Goal: Transaction & Acquisition: Purchase product/service

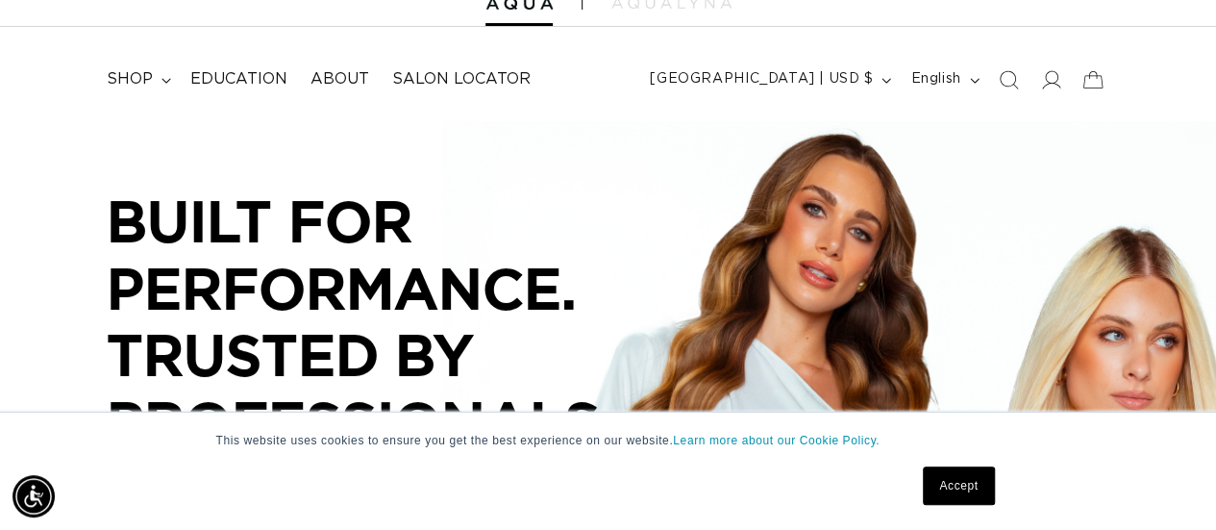
scroll to position [105, 0]
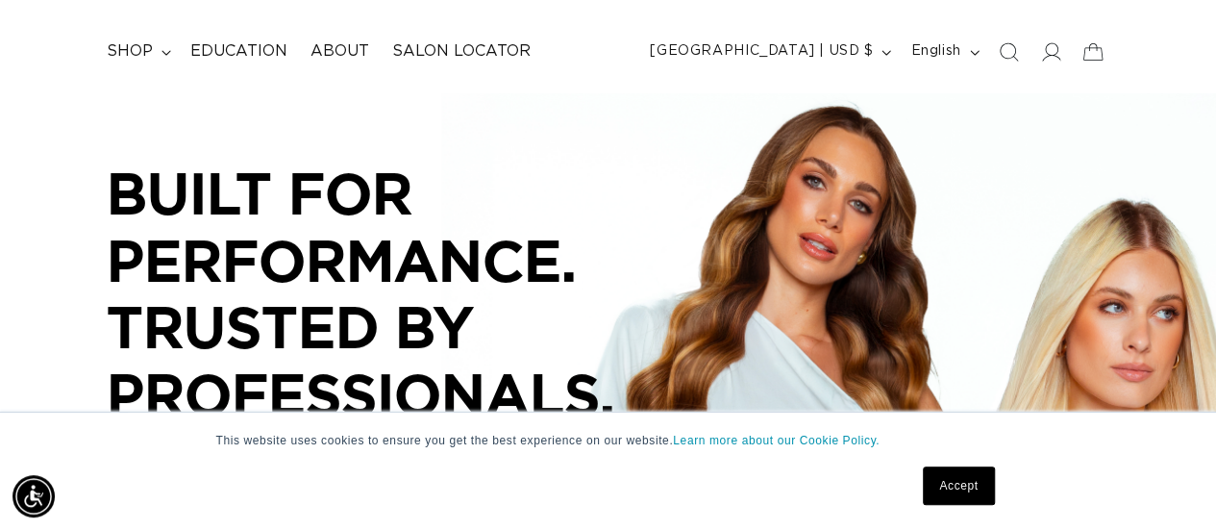
click at [991, 475] on link "Accept" at bounding box center [958, 485] width 71 height 38
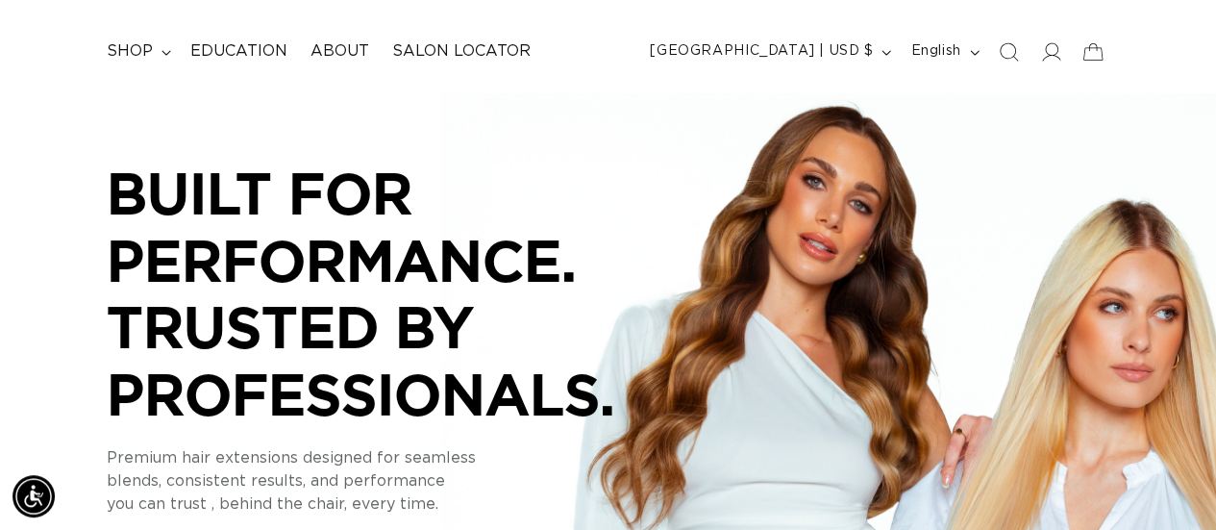
scroll to position [0, 2159]
click at [113, 59] on span "shop" at bounding box center [130, 51] width 46 height 20
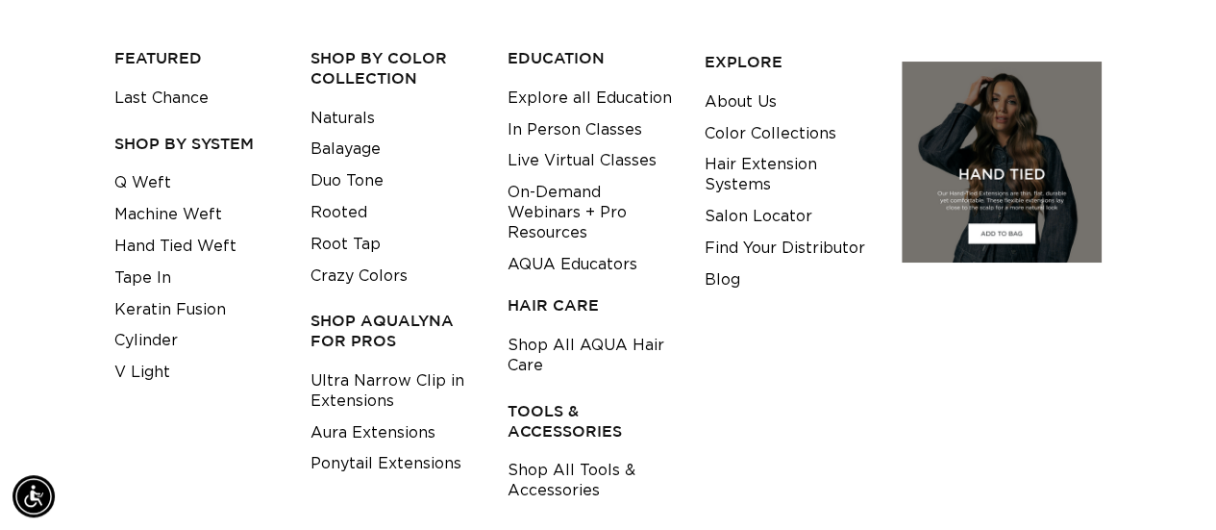
scroll to position [216, 0]
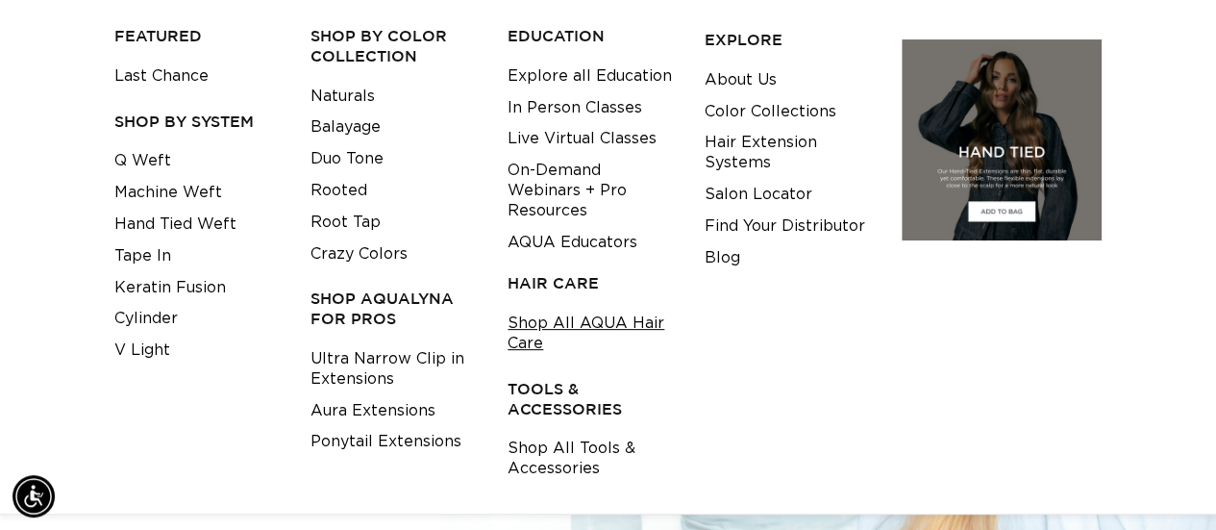
click at [555, 341] on link "Shop All AQUA Hair Care" at bounding box center [591, 334] width 167 height 52
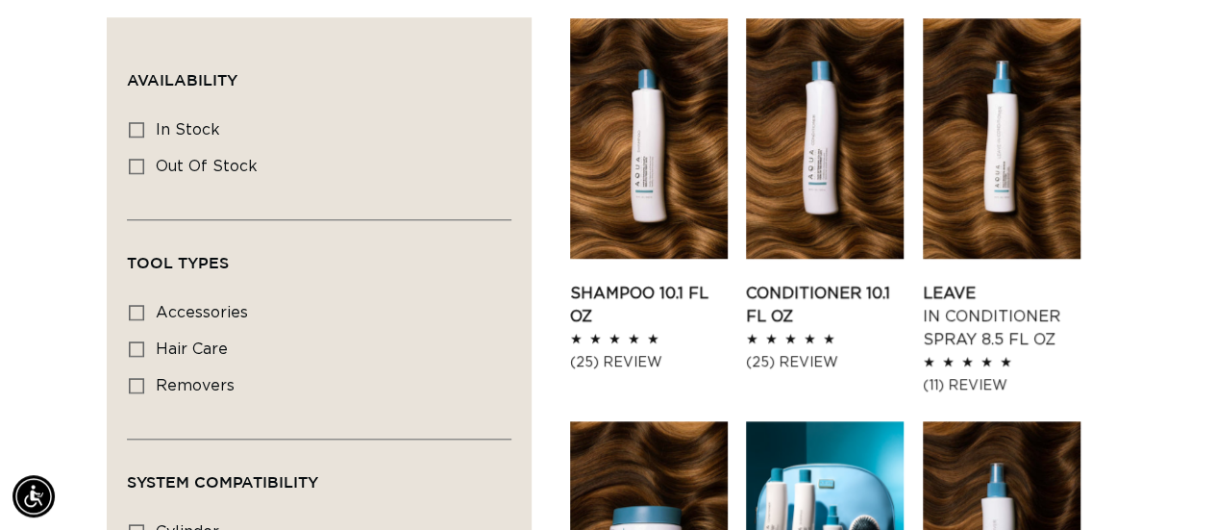
scroll to position [793, 0]
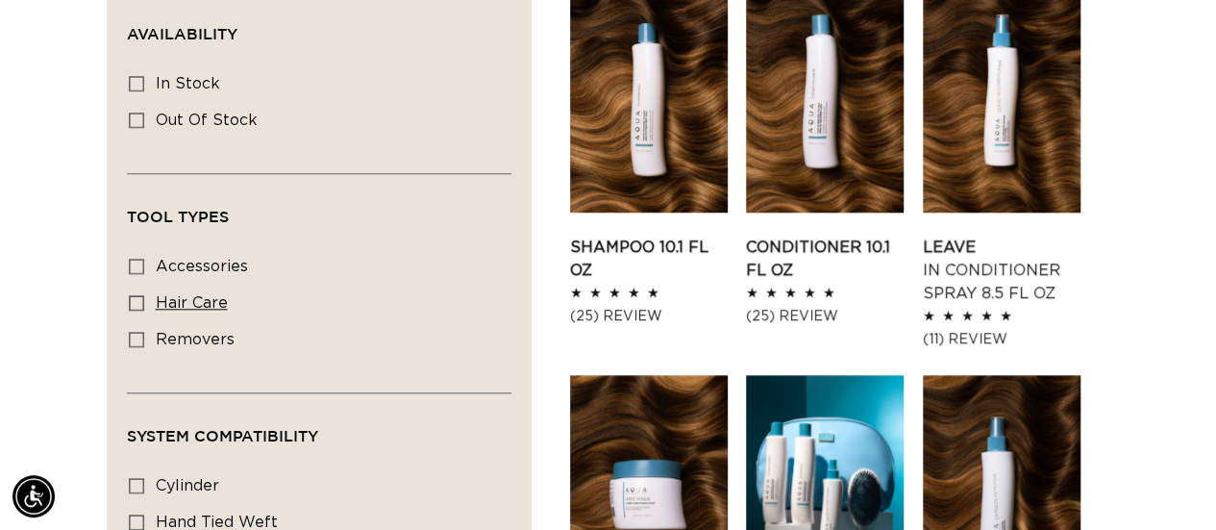
click at [130, 305] on rect at bounding box center [136, 302] width 13 height 13
click at [130, 305] on input "hair care hair care (5 products)" at bounding box center [136, 302] width 15 height 15
checkbox input "true"
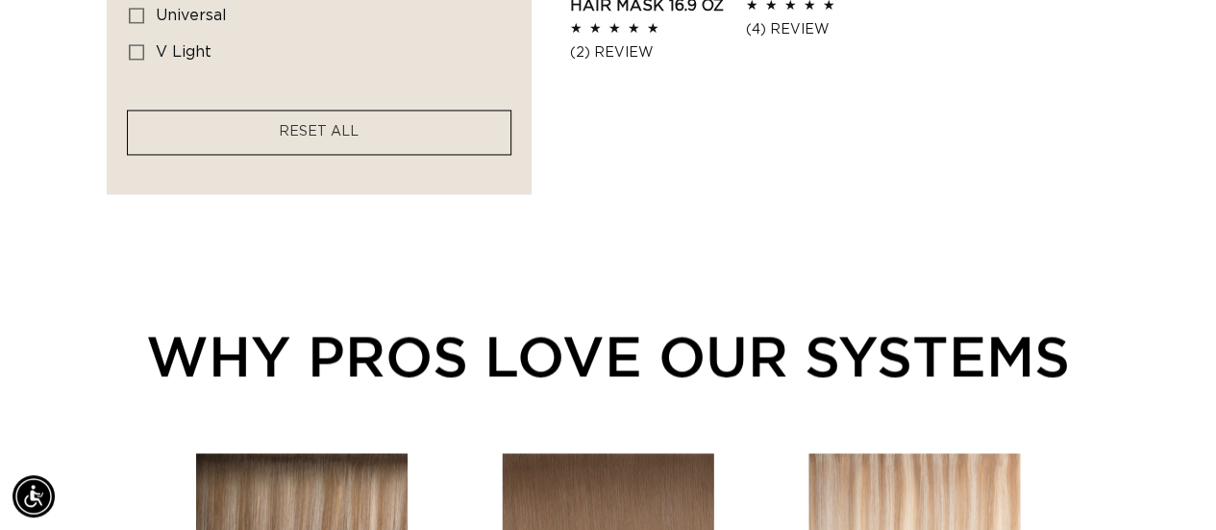
scroll to position [0, 2159]
